Goal: Transaction & Acquisition: Book appointment/travel/reservation

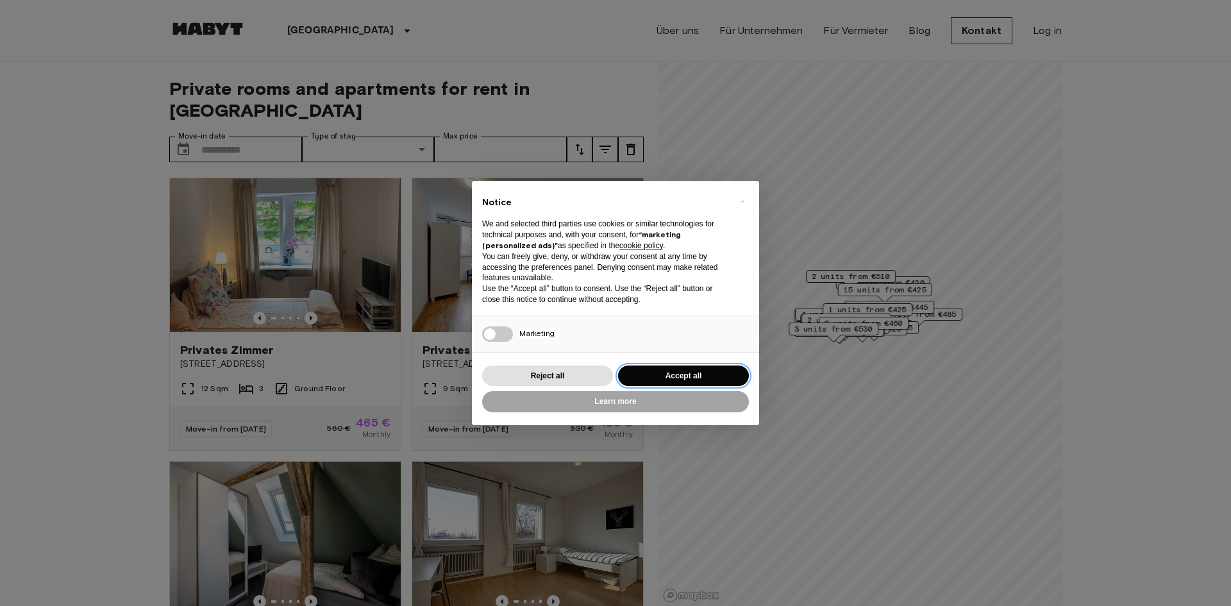
click at [656, 368] on button "Accept all" at bounding box center [683, 375] width 131 height 21
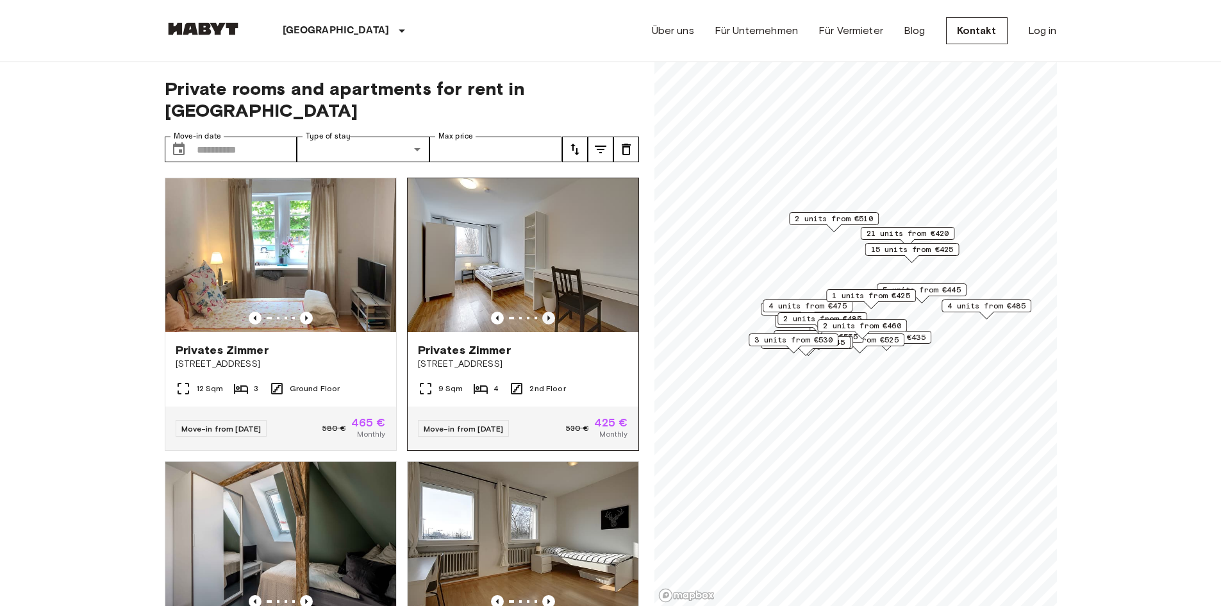
click at [545, 312] on icon "Previous image" at bounding box center [548, 318] width 13 height 13
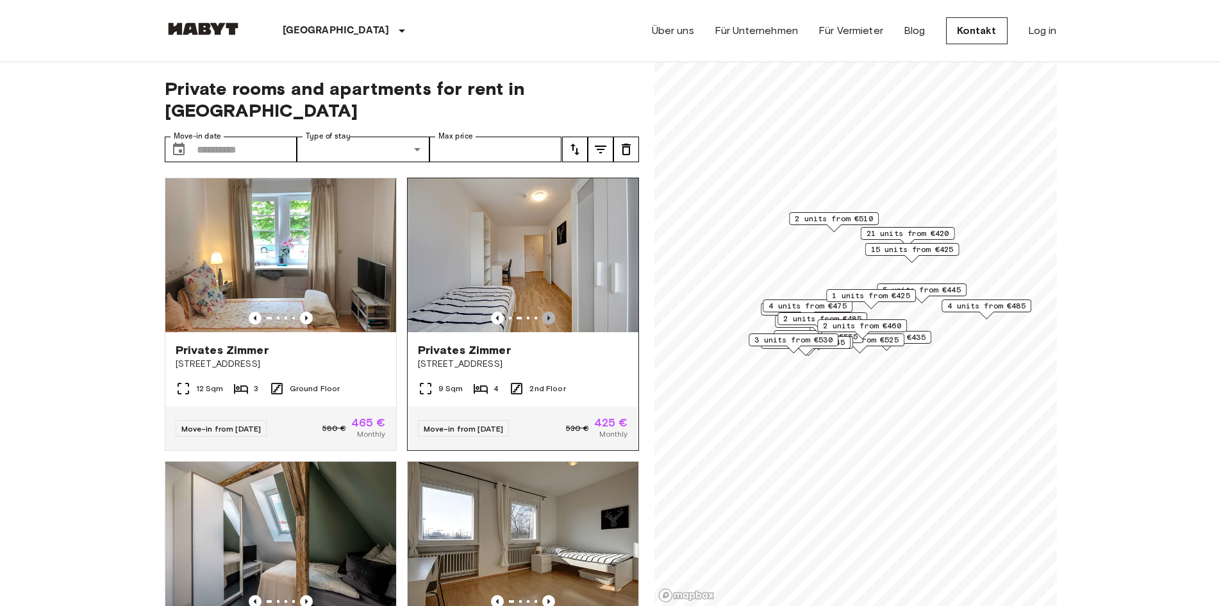
click at [542, 312] on icon "Previous image" at bounding box center [548, 318] width 13 height 13
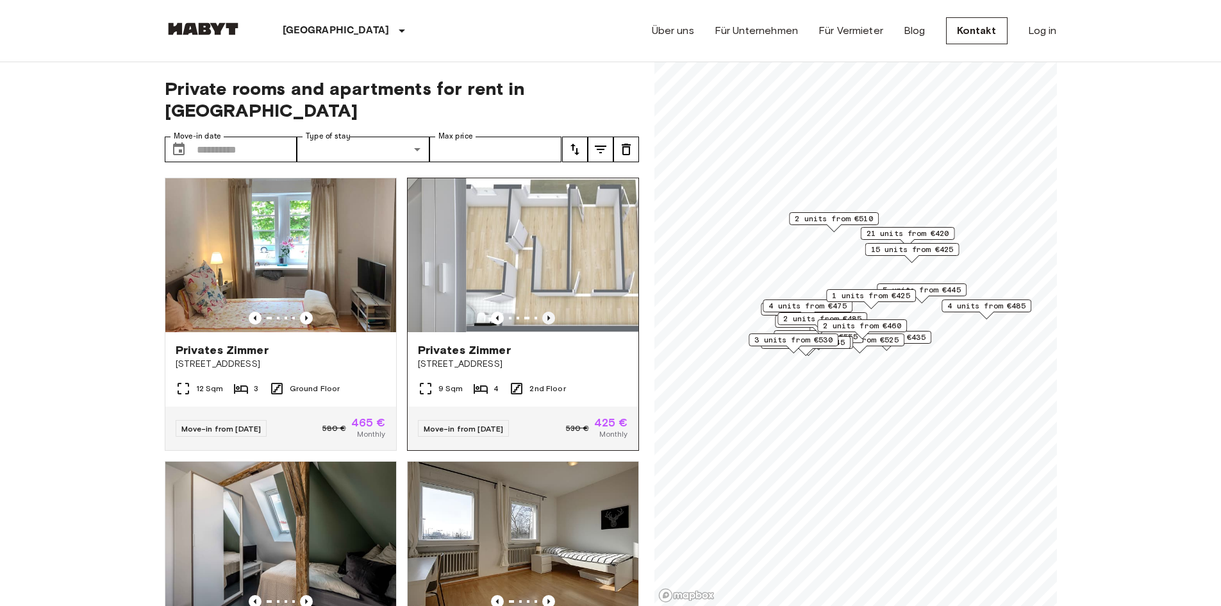
click at [542, 312] on icon "Previous image" at bounding box center [548, 318] width 13 height 13
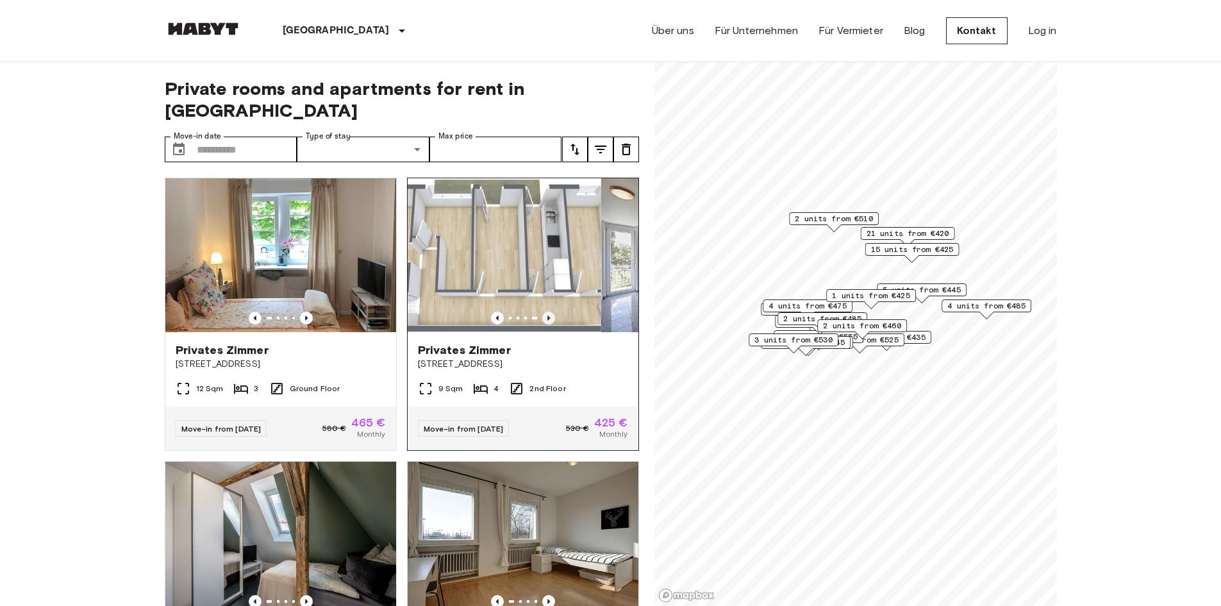
click at [542, 312] on icon "Previous image" at bounding box center [548, 318] width 13 height 13
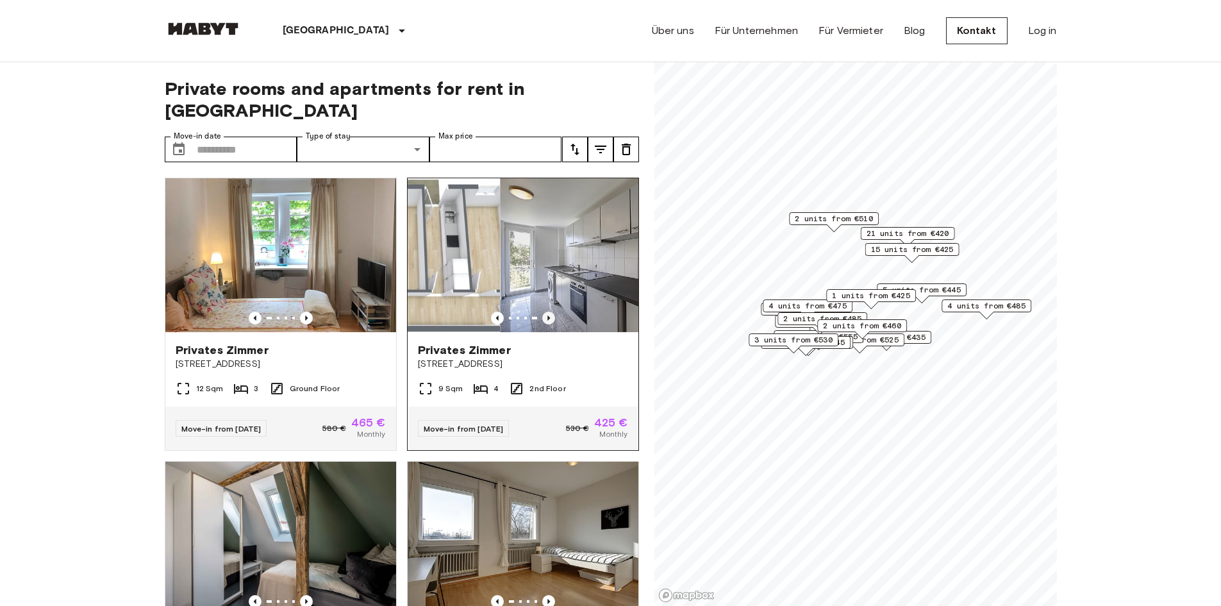
click at [542, 312] on icon "Previous image" at bounding box center [548, 318] width 13 height 13
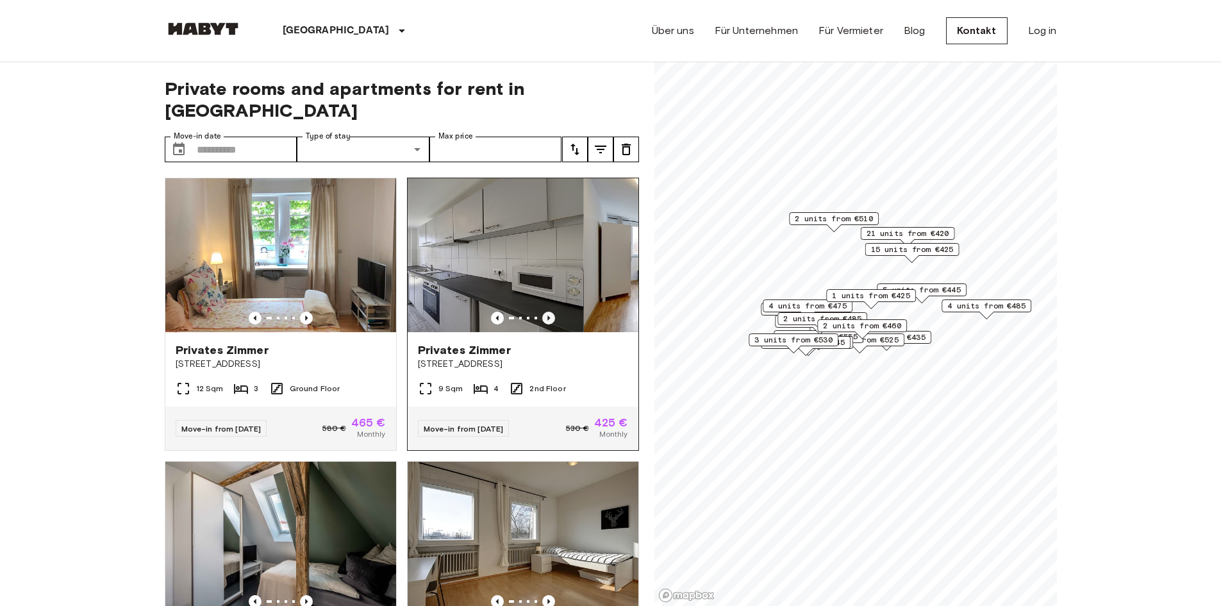
click at [542, 312] on icon "Previous image" at bounding box center [548, 318] width 13 height 13
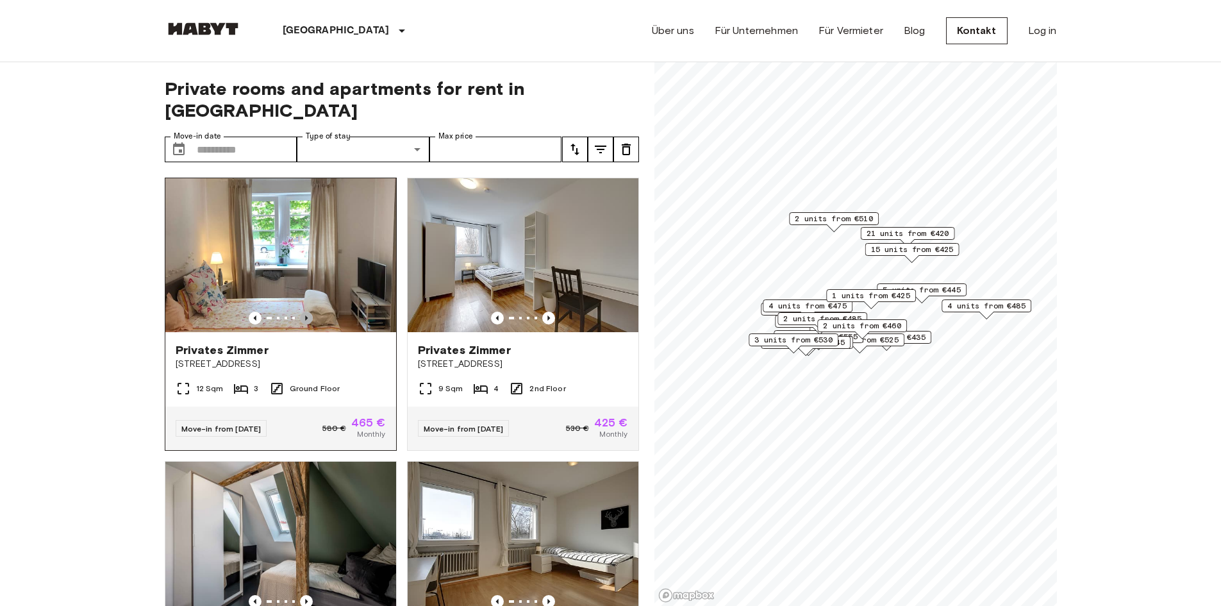
click at [308, 312] on icon "Previous image" at bounding box center [306, 318] width 13 height 13
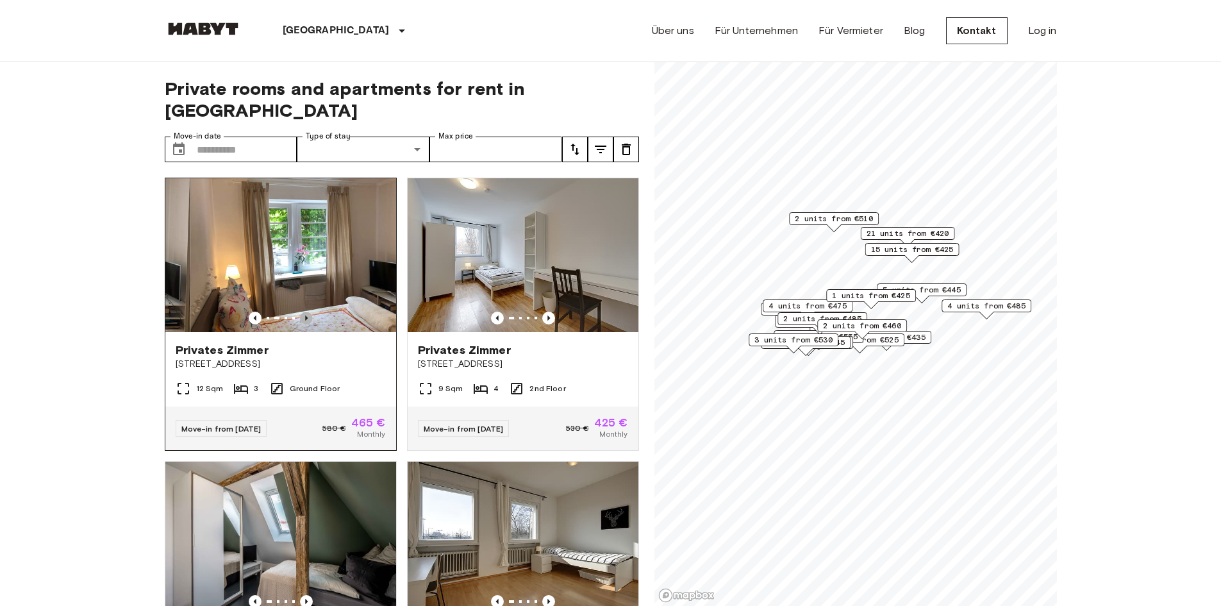
click at [308, 312] on icon "Previous image" at bounding box center [306, 318] width 13 height 13
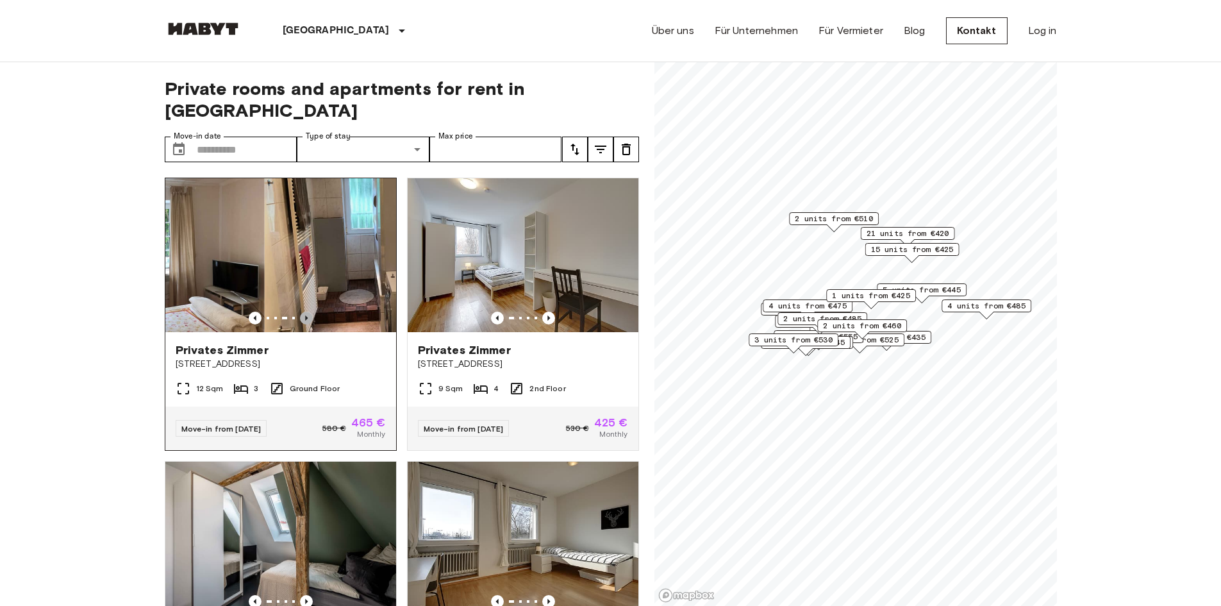
click at [308, 312] on icon "Previous image" at bounding box center [306, 318] width 13 height 13
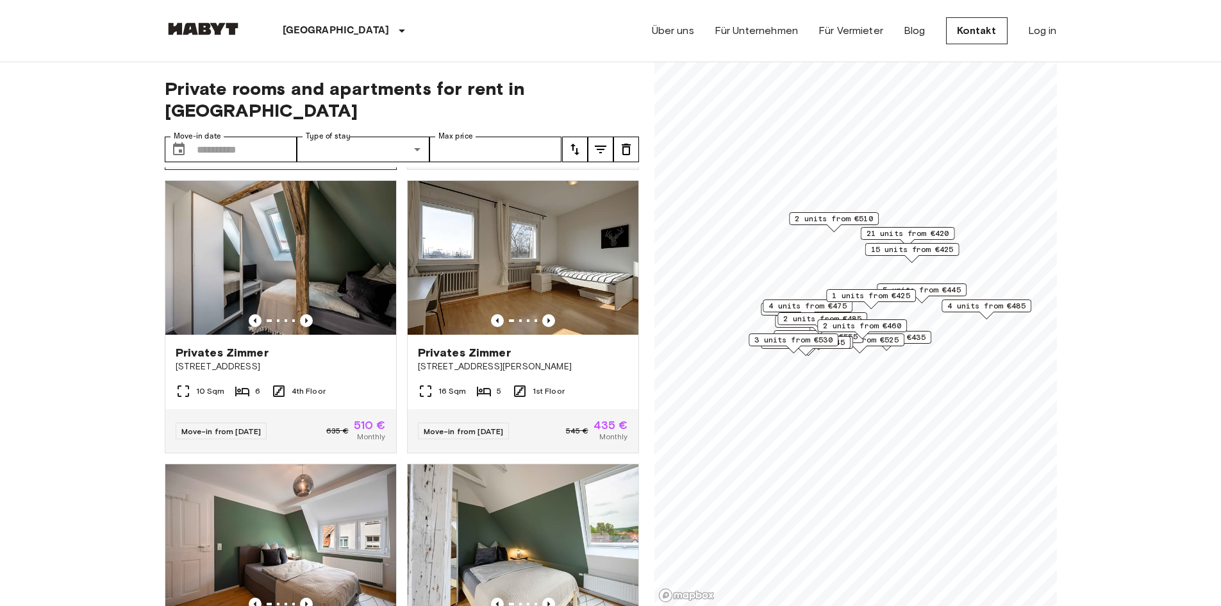
scroll to position [321, 0]
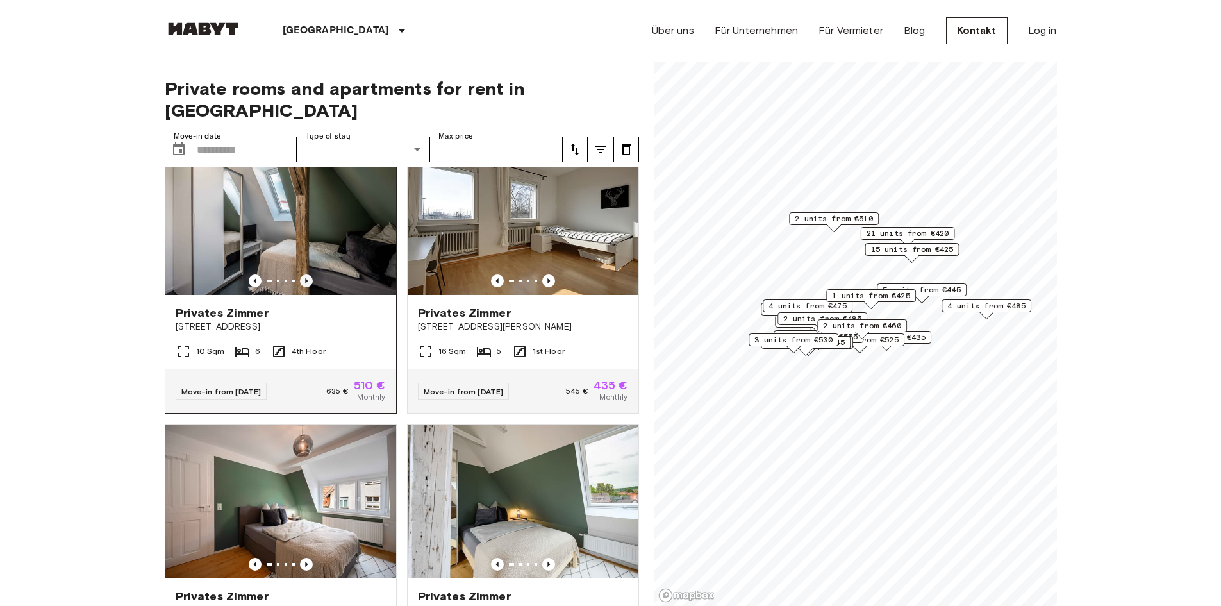
click at [302, 274] on icon "Previous image" at bounding box center [306, 280] width 13 height 13
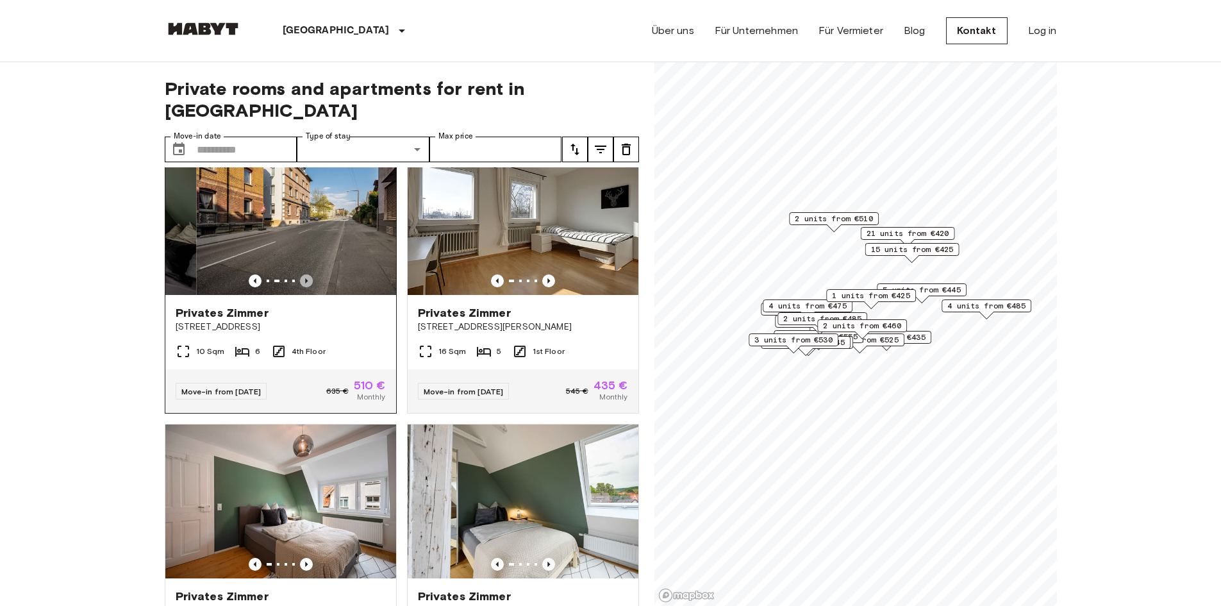
click at [302, 274] on icon "Previous image" at bounding box center [306, 280] width 13 height 13
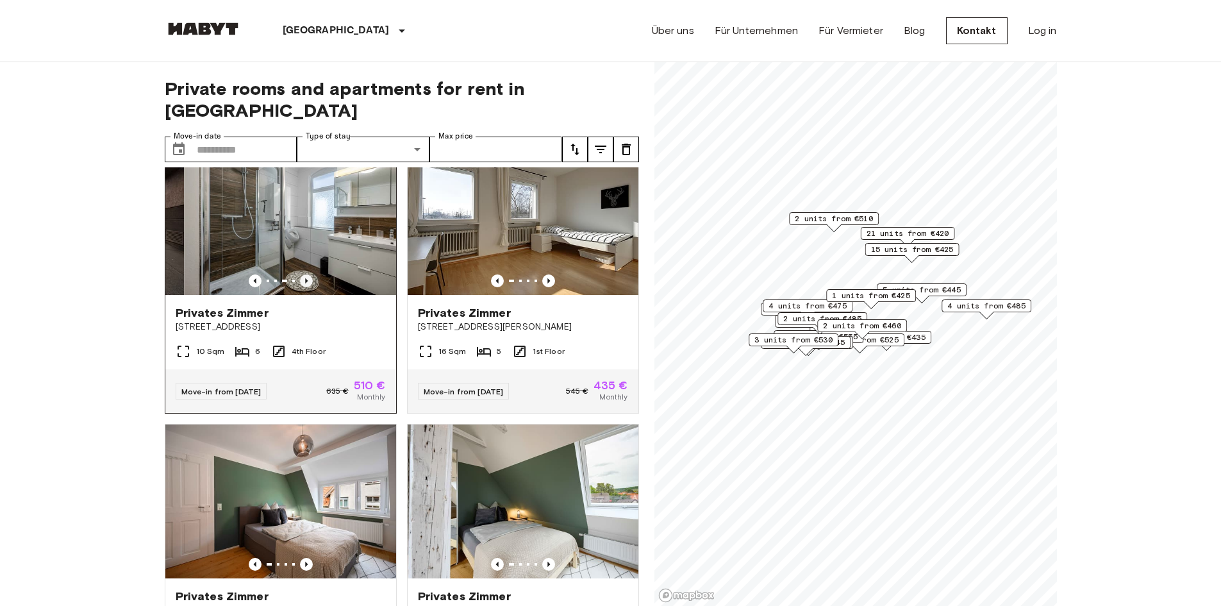
click at [302, 274] on icon "Previous image" at bounding box center [306, 280] width 13 height 13
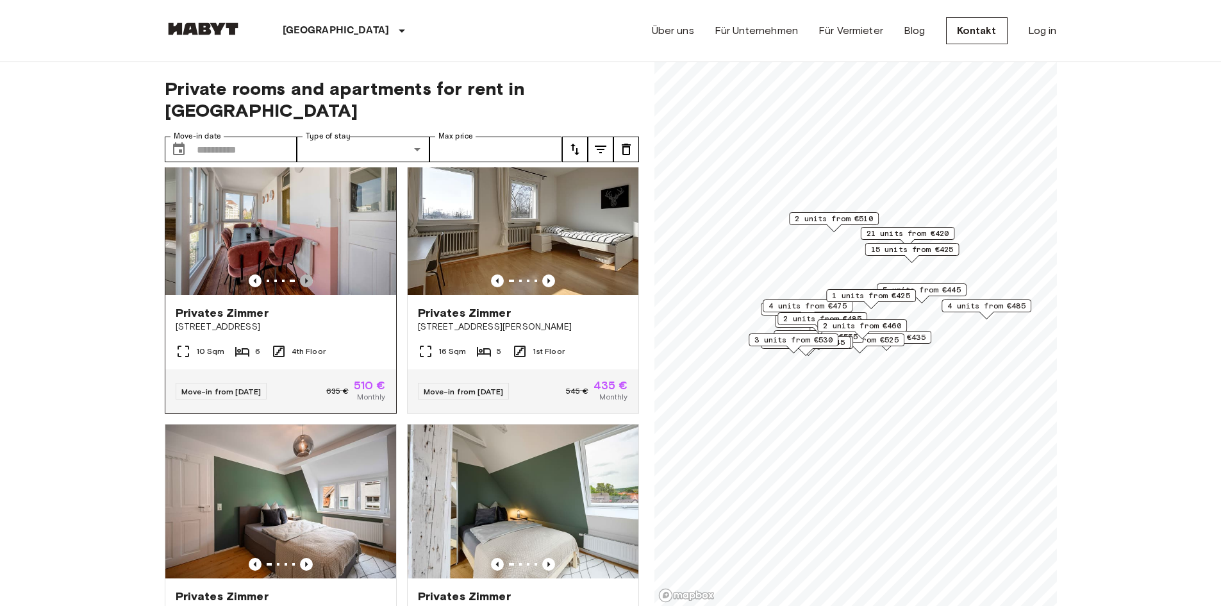
click at [302, 274] on icon "Previous image" at bounding box center [306, 280] width 13 height 13
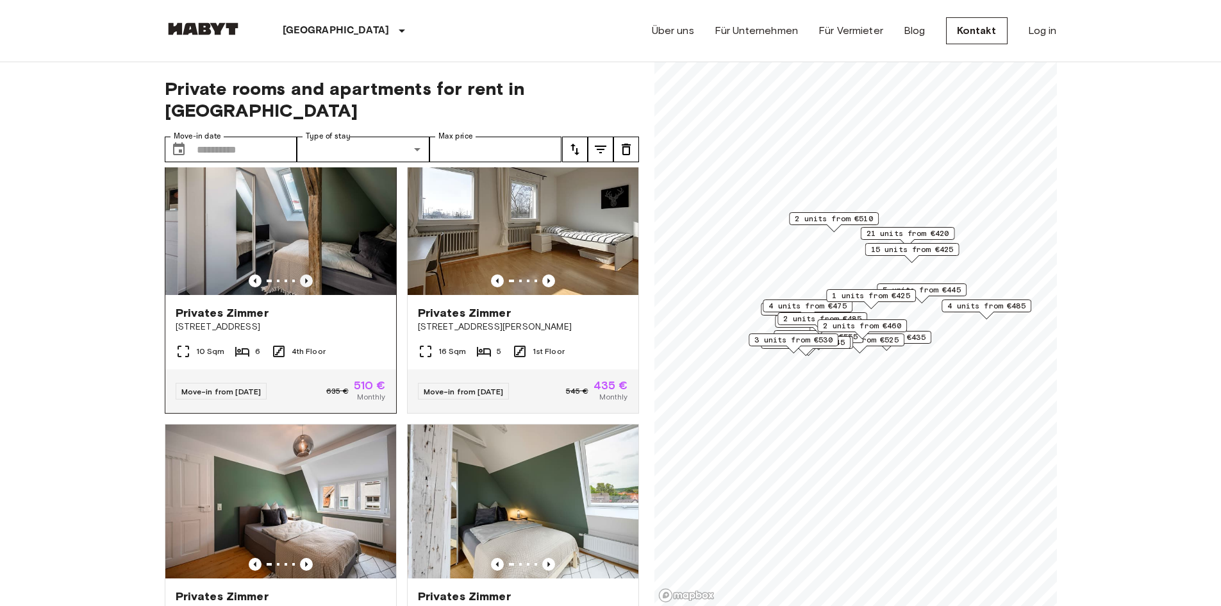
click at [302, 274] on icon "Previous image" at bounding box center [306, 280] width 13 height 13
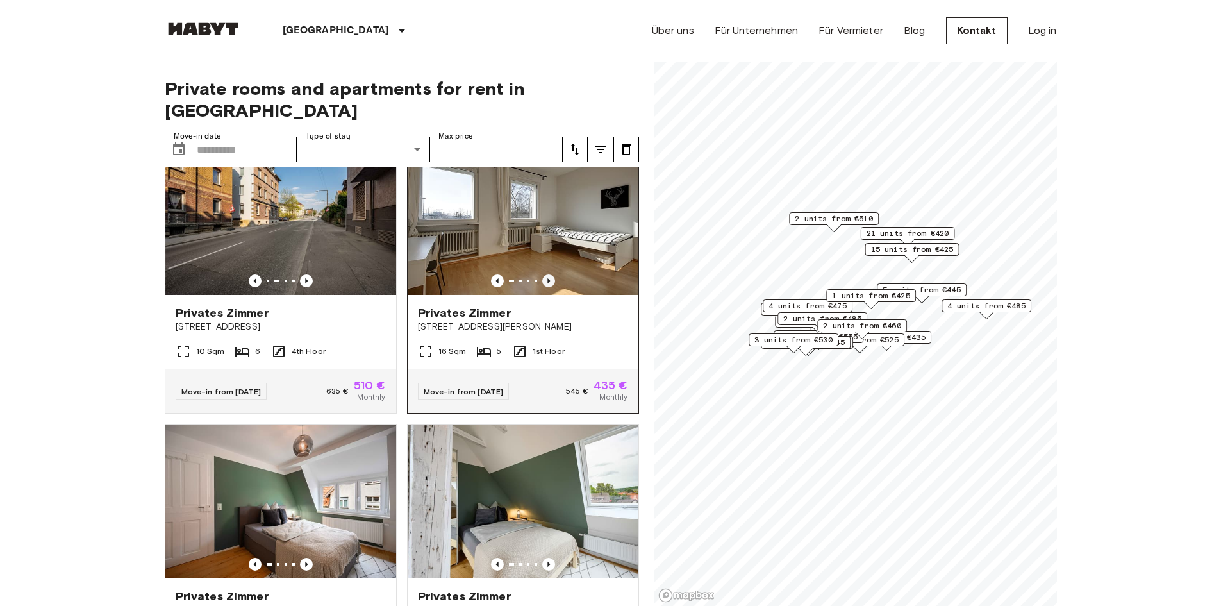
click at [542, 274] on icon "Previous image" at bounding box center [548, 280] width 13 height 13
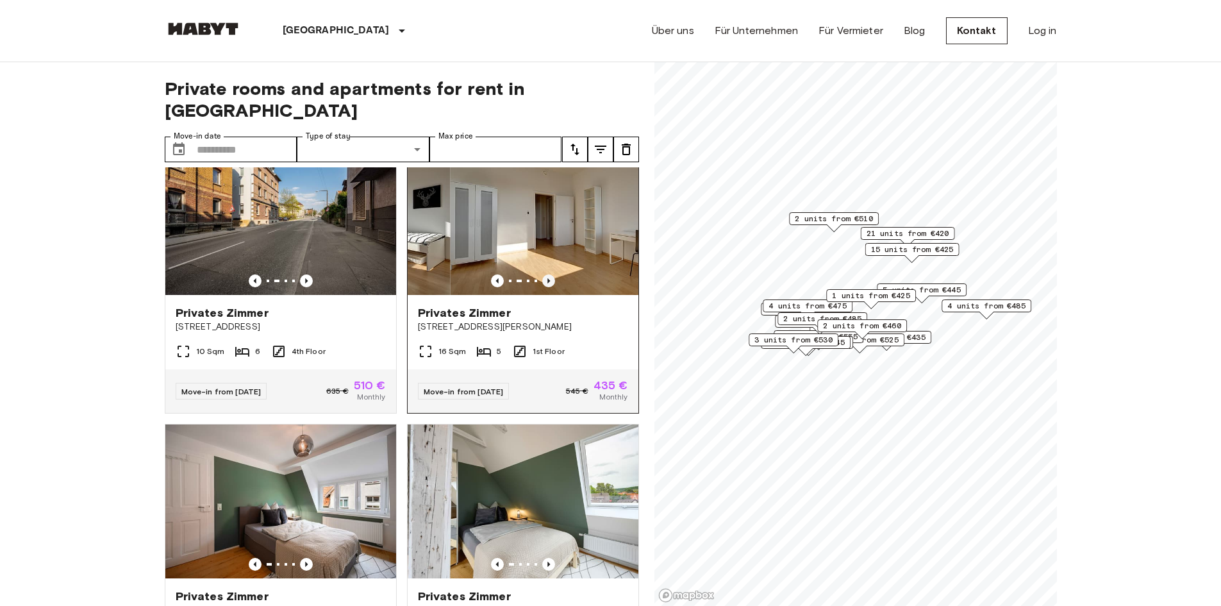
click at [542, 274] on icon "Previous image" at bounding box center [548, 280] width 13 height 13
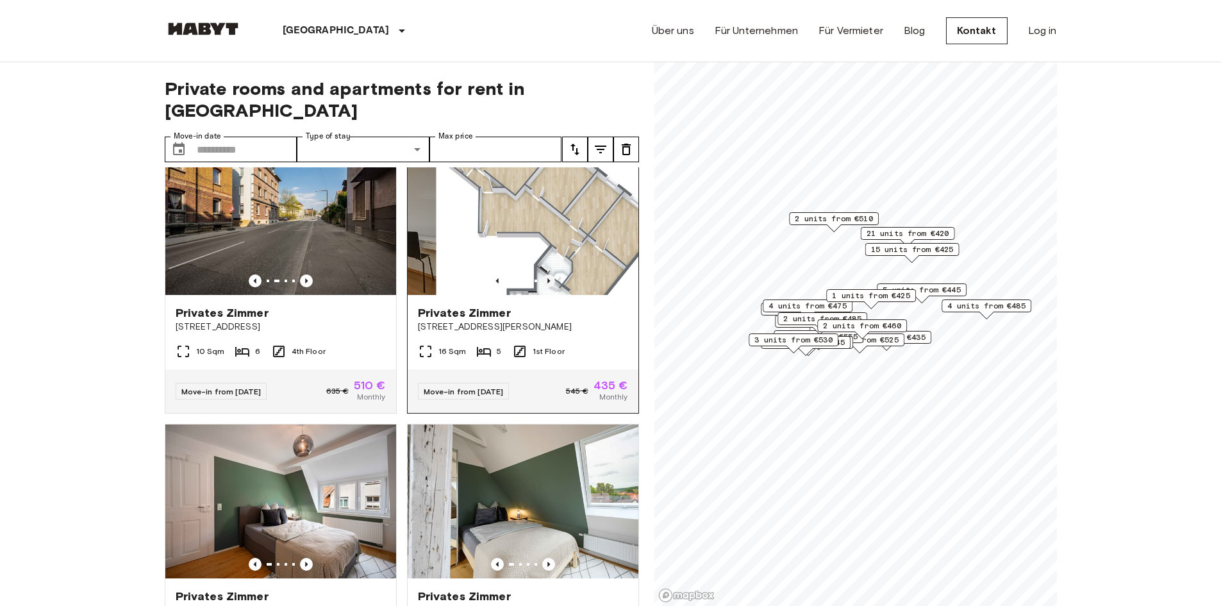
click at [542, 274] on icon "Previous image" at bounding box center [548, 280] width 13 height 13
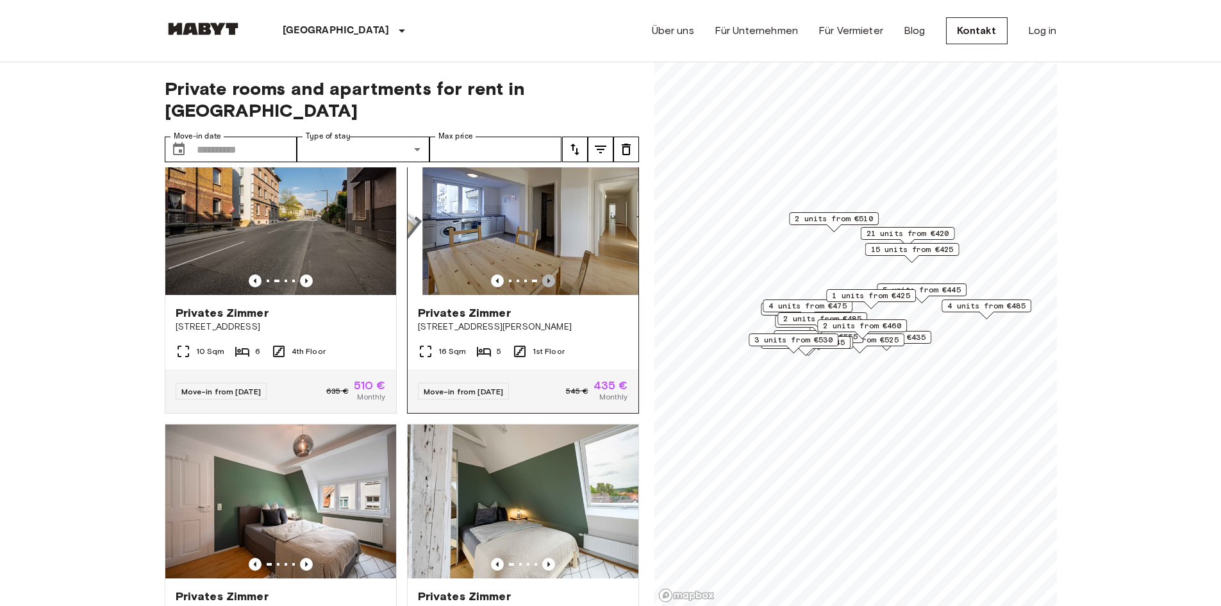
click at [542, 274] on icon "Previous image" at bounding box center [548, 280] width 13 height 13
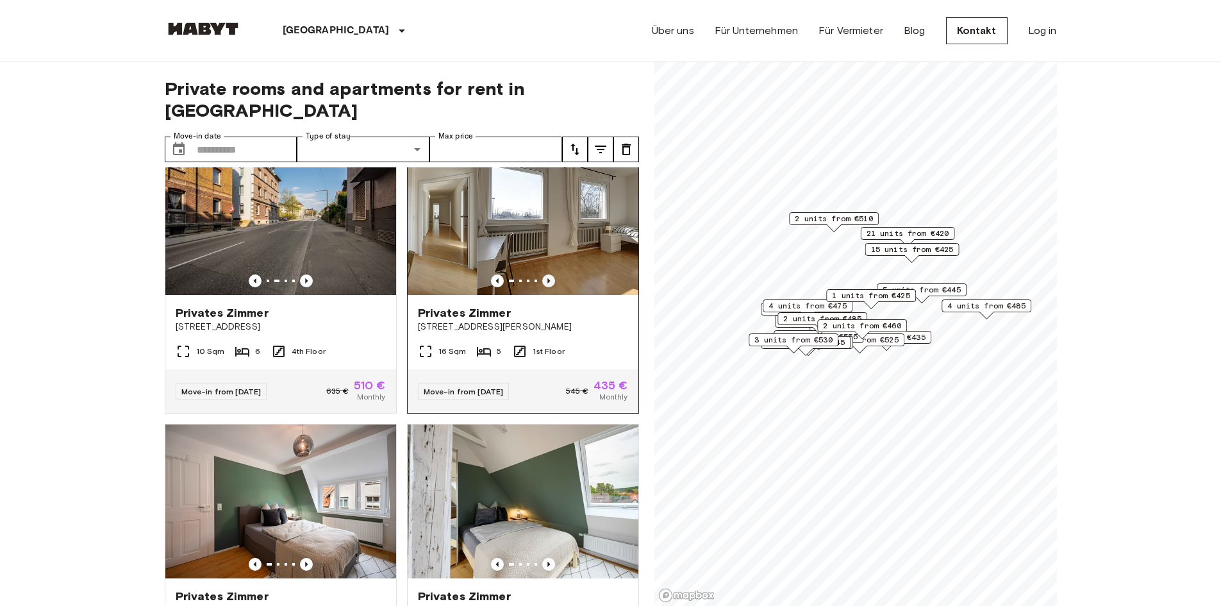
click at [542, 274] on icon "Previous image" at bounding box center [548, 280] width 13 height 13
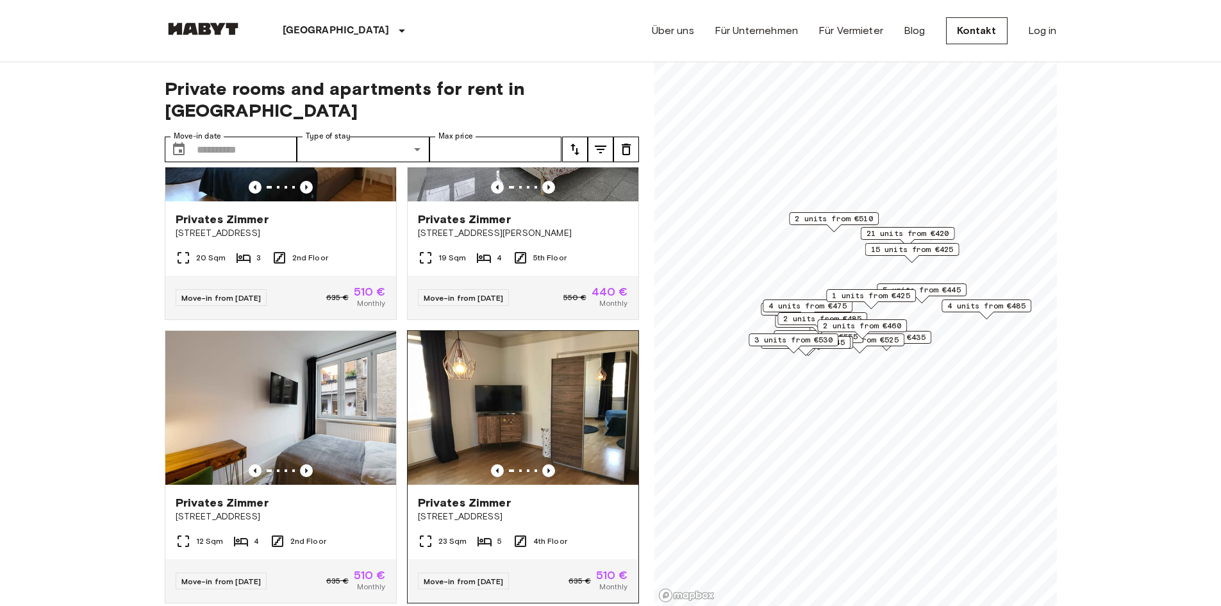
scroll to position [1090, 0]
